Goal: Find specific page/section: Find specific page/section

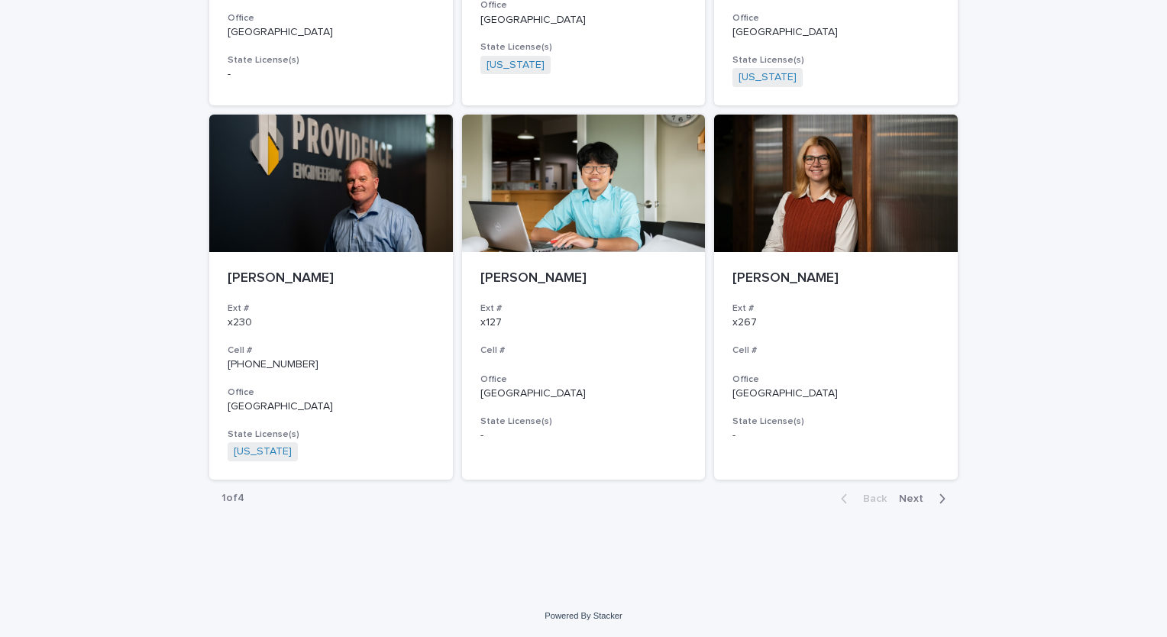
scroll to position [2690, 0]
click at [915, 496] on span "Next" at bounding box center [916, 499] width 34 height 11
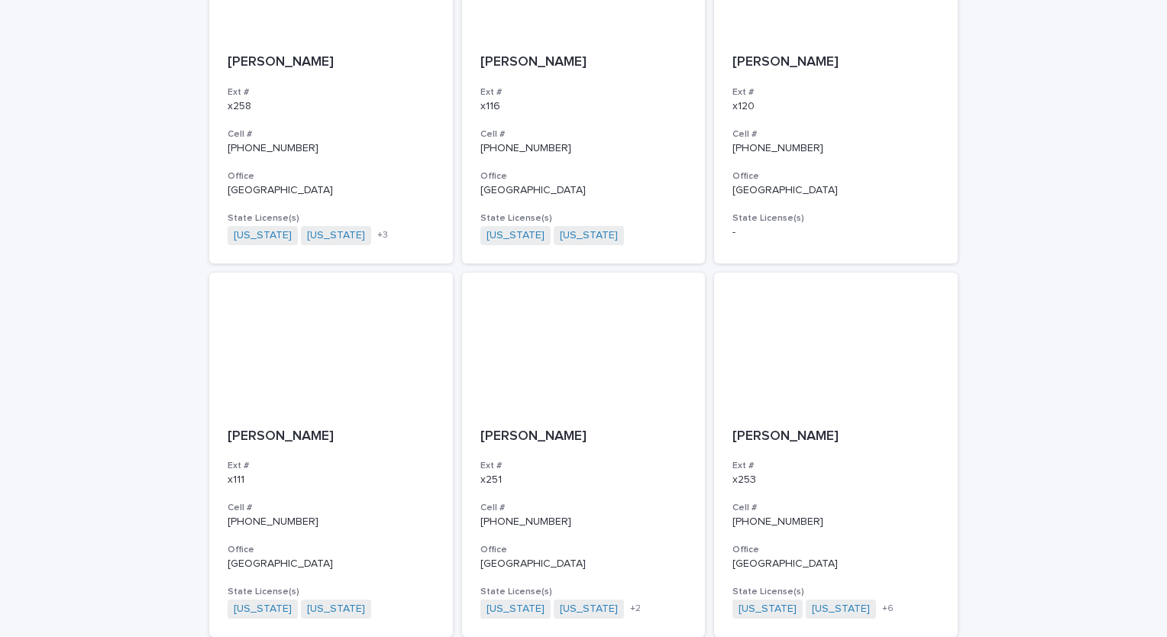
scroll to position [2678, 0]
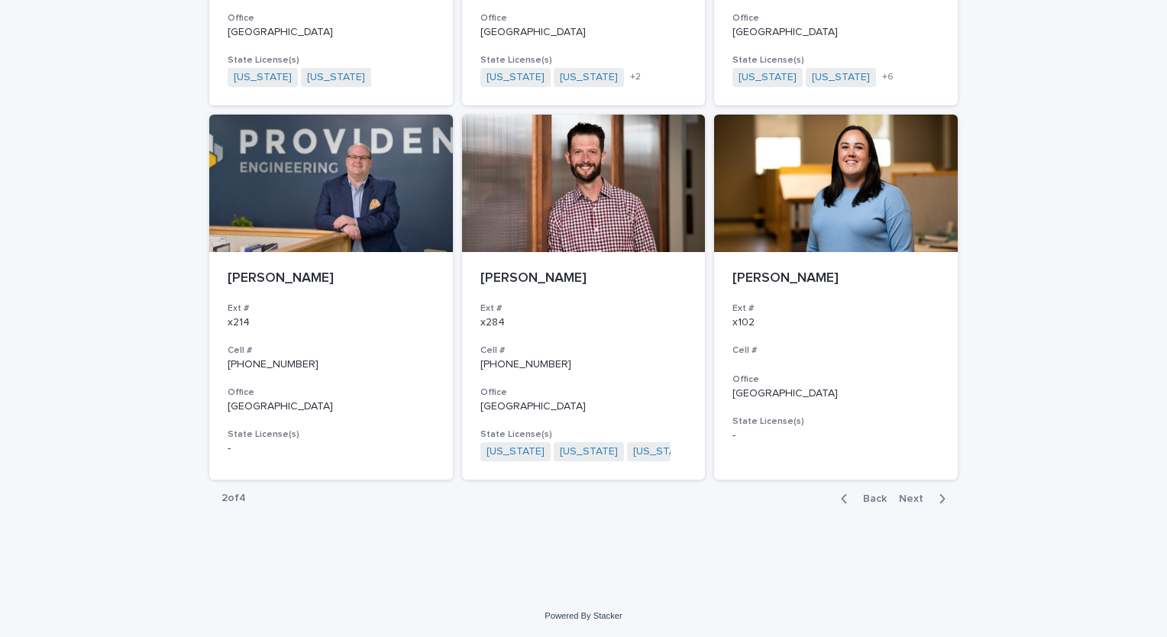
click at [912, 496] on span "Next" at bounding box center [916, 498] width 34 height 11
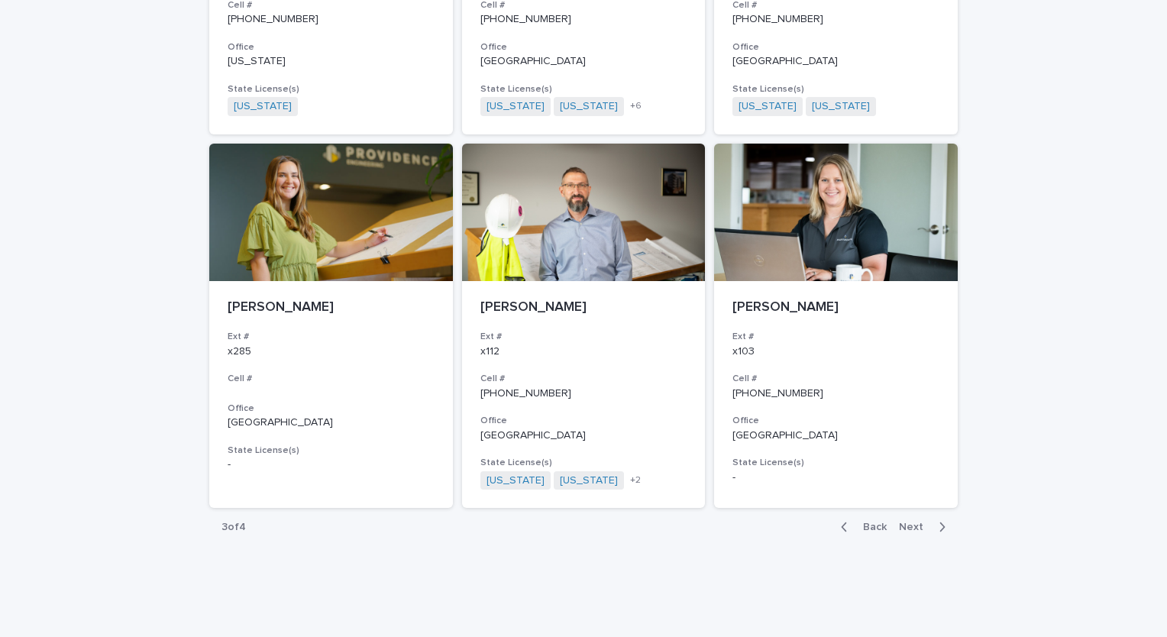
click at [913, 521] on span "Next" at bounding box center [916, 526] width 34 height 11
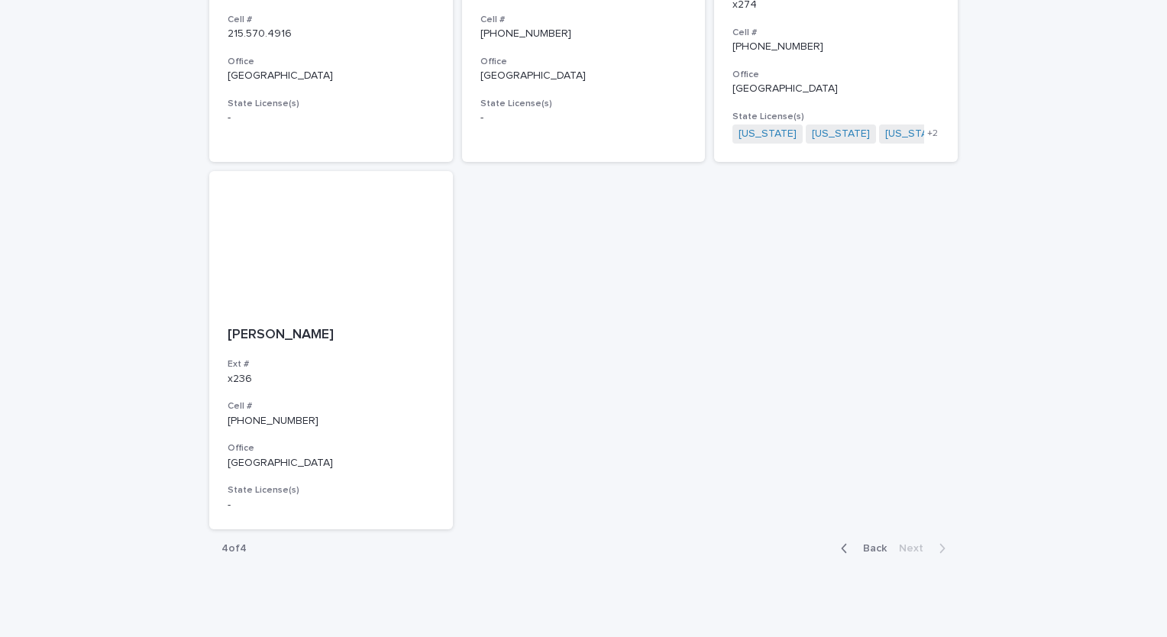
scroll to position [1142, 0]
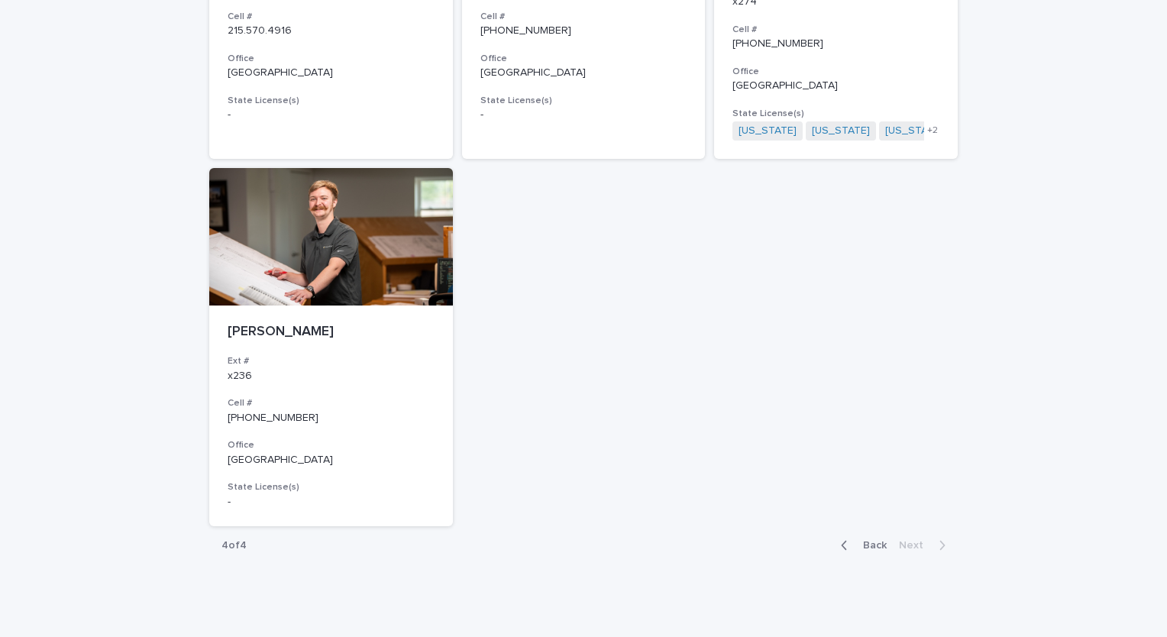
click at [862, 548] on span "Back" at bounding box center [870, 545] width 33 height 11
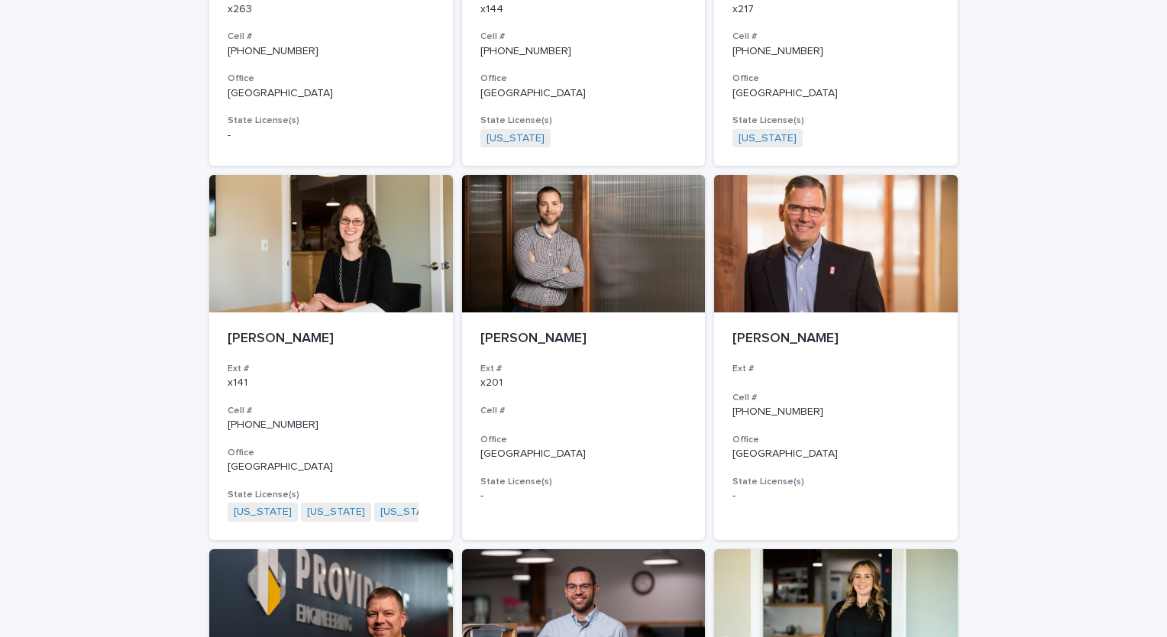
scroll to position [1150, 0]
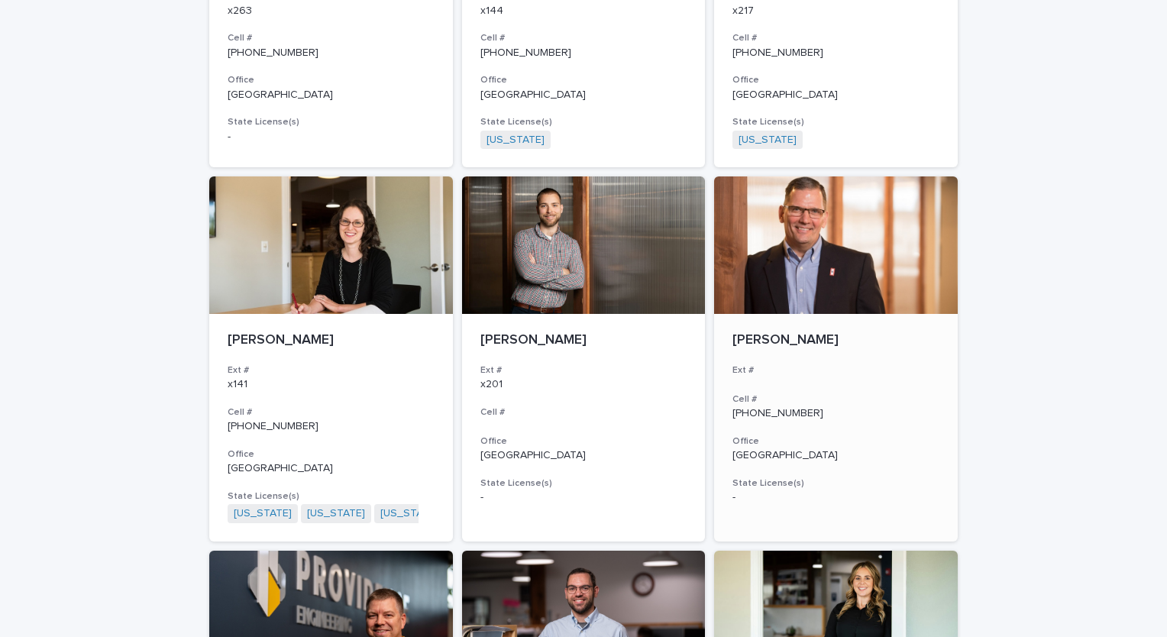
click at [816, 267] on div at bounding box center [836, 244] width 244 height 137
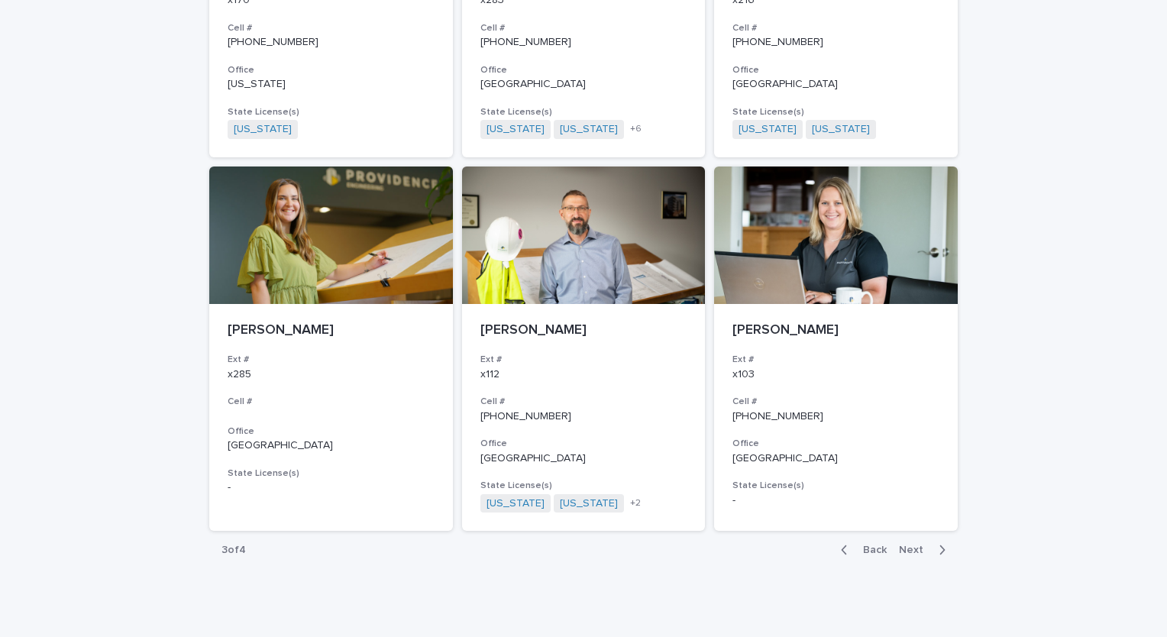
scroll to position [2697, 0]
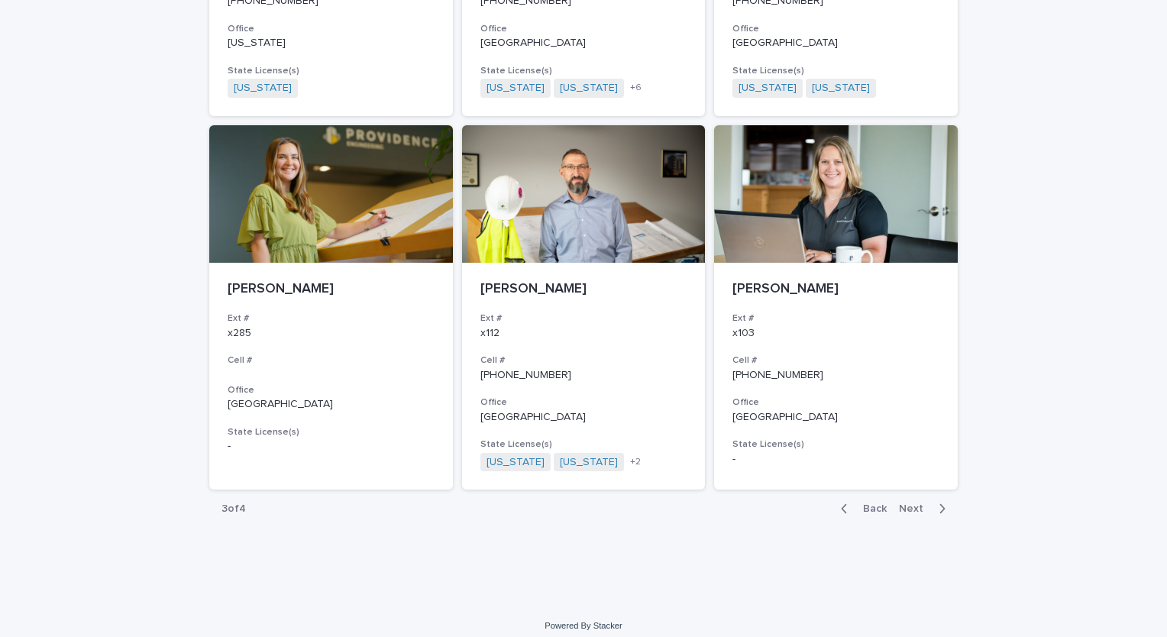
click at [854, 503] on span "Back" at bounding box center [870, 508] width 33 height 11
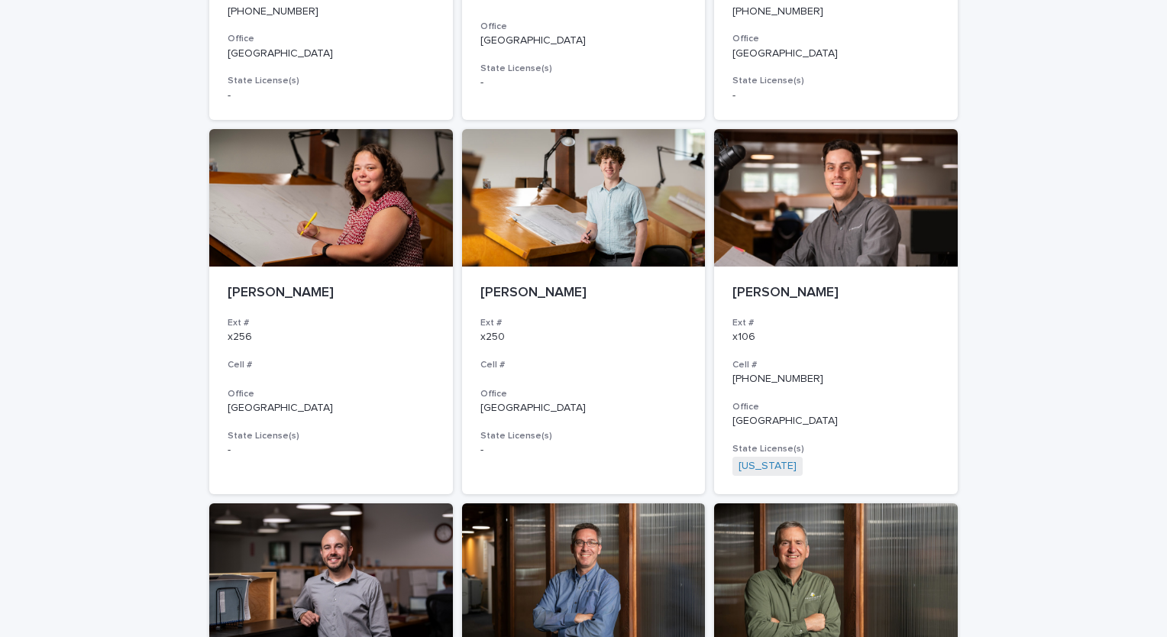
scroll to position [1533, 0]
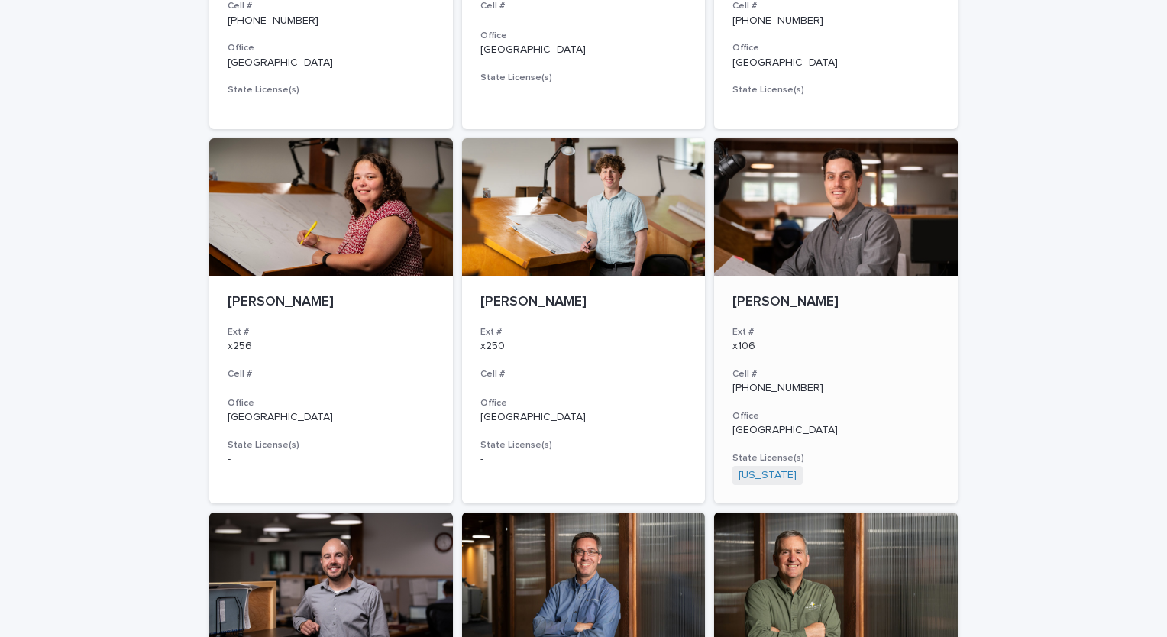
click at [773, 234] on div at bounding box center [836, 206] width 244 height 137
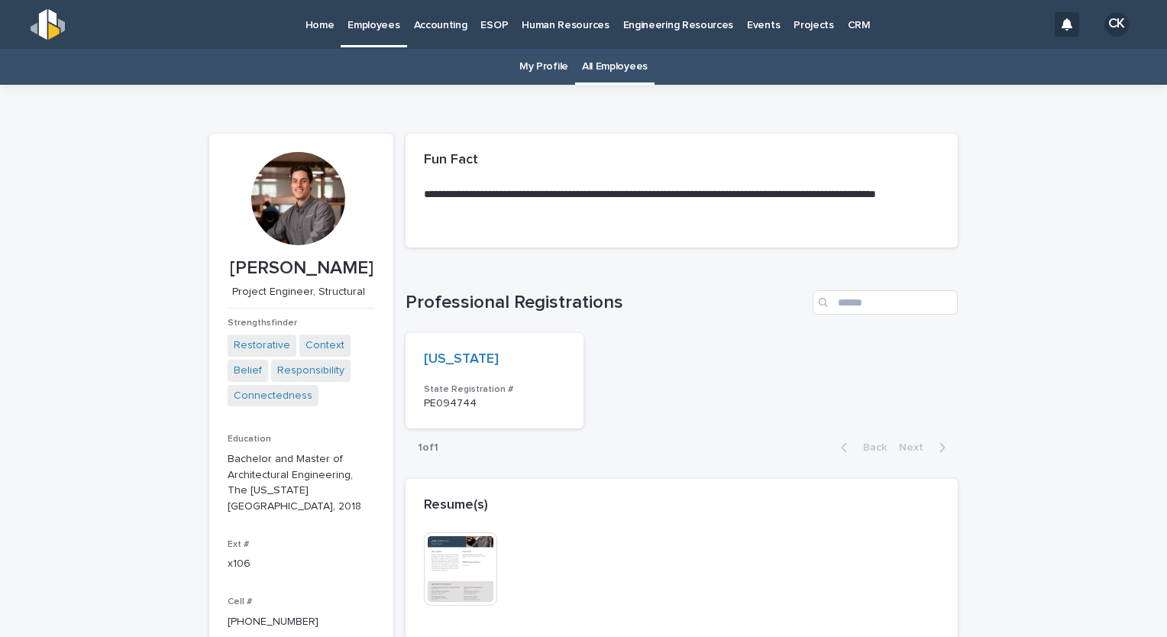
scroll to position [76, 0]
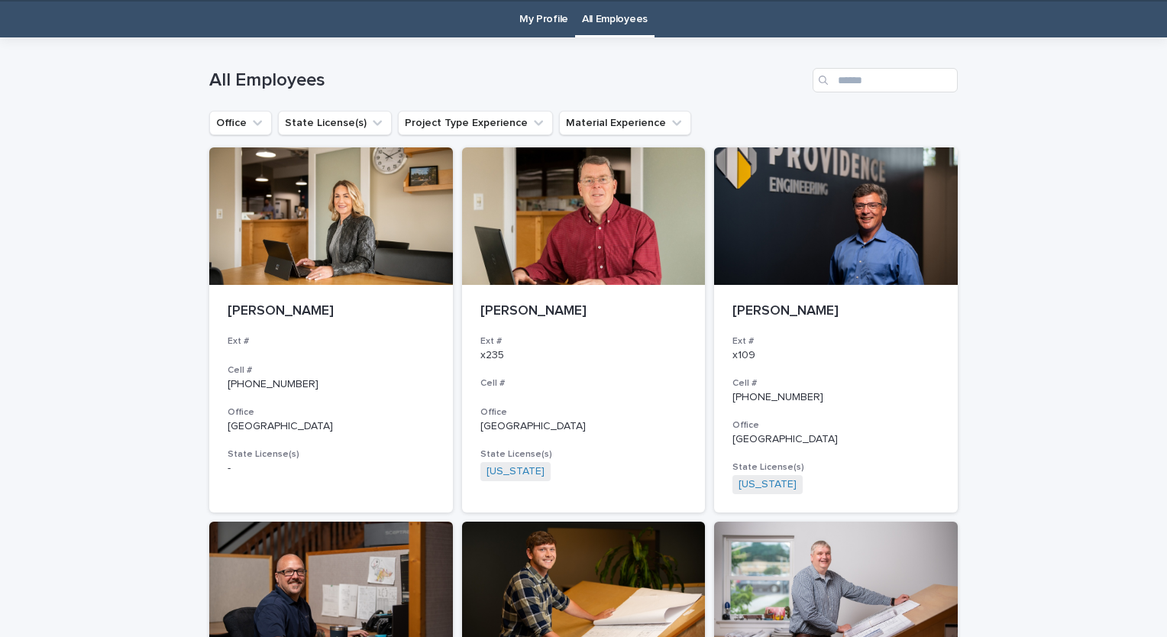
scroll to position [49, 0]
